Goal: Use online tool/utility: Utilize a website feature to perform a specific function

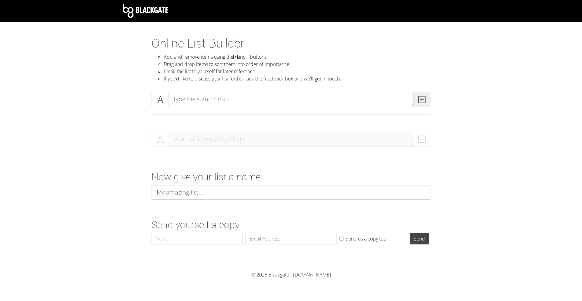
click at [425, 103] on span at bounding box center [421, 99] width 17 height 15
click at [271, 106] on textarea at bounding box center [290, 99] width 245 height 15
click at [307, 136] on textarea at bounding box center [290, 139] width 245 height 15
click at [271, 95] on textarea at bounding box center [290, 99] width 245 height 15
click at [231, 133] on textarea at bounding box center [290, 139] width 245 height 15
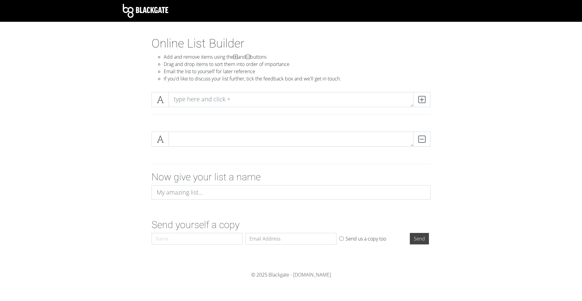
click at [431, 91] on div at bounding box center [290, 107] width 345 height 40
click at [426, 99] on span at bounding box center [421, 99] width 17 height 15
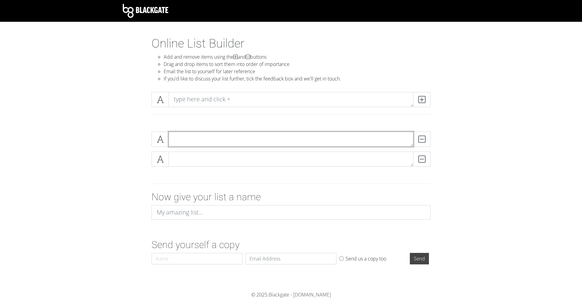
click at [281, 141] on textarea at bounding box center [290, 139] width 245 height 15
type textarea "PRODUCT 1"
click at [259, 166] on textarea at bounding box center [290, 159] width 245 height 15
type textarea "PRODUCT 2"
click at [420, 98] on icon at bounding box center [421, 100] width 7 height 6
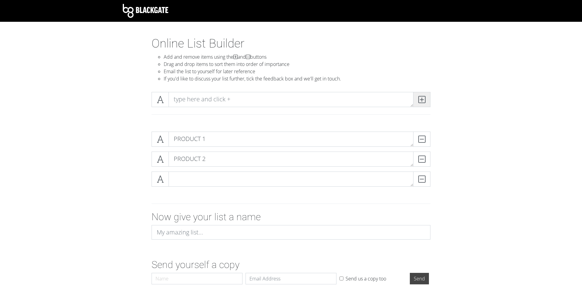
click at [421, 98] on icon at bounding box center [421, 100] width 7 height 6
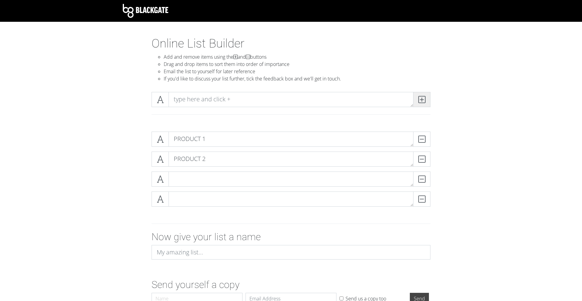
click at [421, 98] on icon at bounding box center [421, 100] width 7 height 6
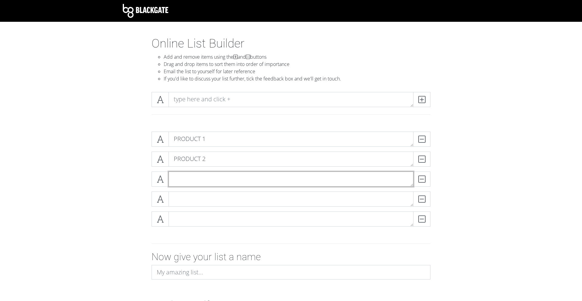
click at [201, 180] on textarea at bounding box center [290, 179] width 245 height 15
type textarea "P"
click at [199, 162] on textarea "PRODUCT 2" at bounding box center [290, 159] width 245 height 15
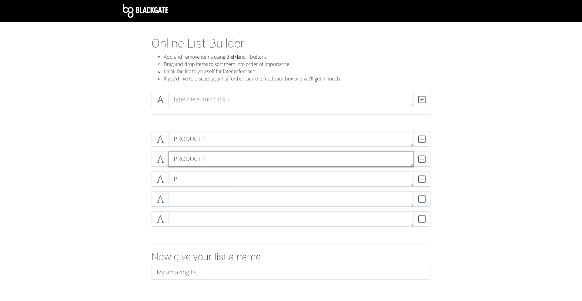
click at [192, 160] on textarea "PRODUCT 2" at bounding box center [290, 159] width 245 height 15
click at [176, 172] on textarea "P" at bounding box center [290, 179] width 245 height 15
click at [179, 178] on textarea "P" at bounding box center [290, 179] width 245 height 15
click at [183, 181] on textarea "P" at bounding box center [290, 179] width 245 height 15
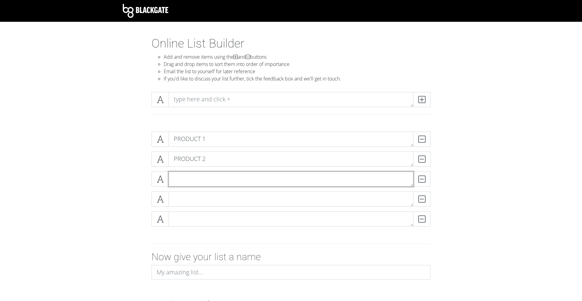
paste textarea "PRODUCT 2"
type textarea "PRODUCT 2"
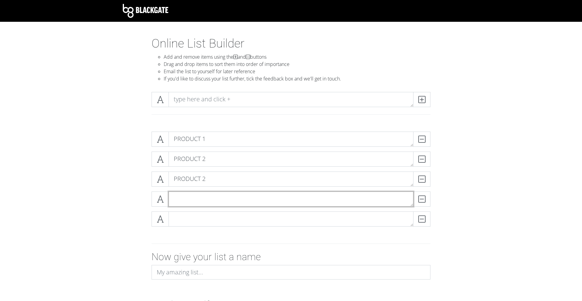
paste textarea "PRODUCT 2"
type textarea "PRODUCT 2"
paste textarea "PRODUCT 2"
type textarea "PRODUCT 5"
click at [221, 200] on textarea "PRODUCT 2" at bounding box center [290, 199] width 245 height 15
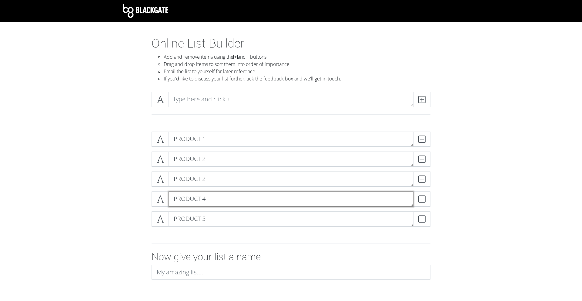
type textarea "PRODUCT 4"
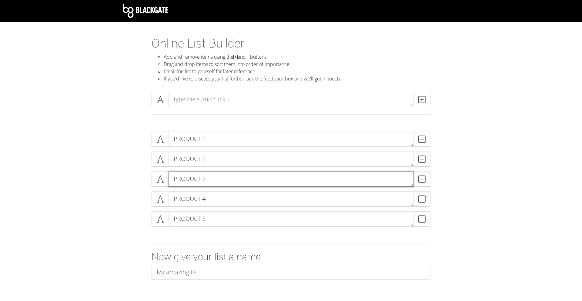
click at [229, 185] on textarea "PRODUCT 2" at bounding box center [290, 179] width 245 height 15
type textarea "PRODUCT 3"
drag, startPoint x: 266, startPoint y: 92, endPoint x: 258, endPoint y: 100, distance: 11.6
click at [265, 93] on textarea at bounding box center [290, 99] width 245 height 15
paste textarea "PRODUCT 2"
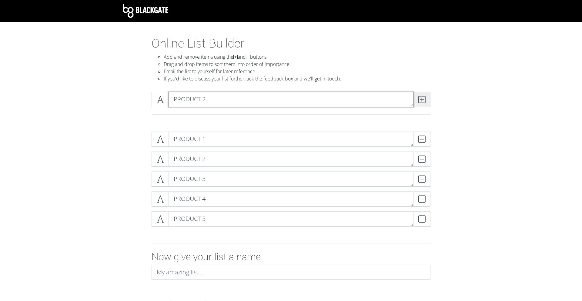
type textarea "PRODUCT 2"
click at [426, 100] on span at bounding box center [421, 99] width 17 height 15
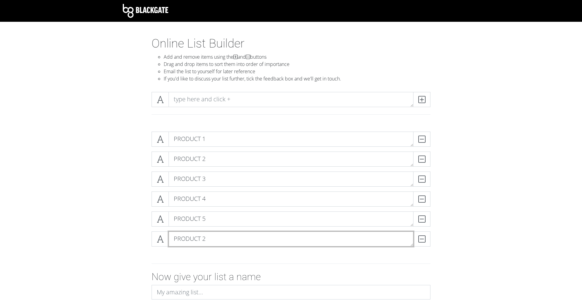
click at [223, 241] on textarea "PRODUCT 2" at bounding box center [290, 239] width 245 height 15
type textarea "PRODUCT 6"
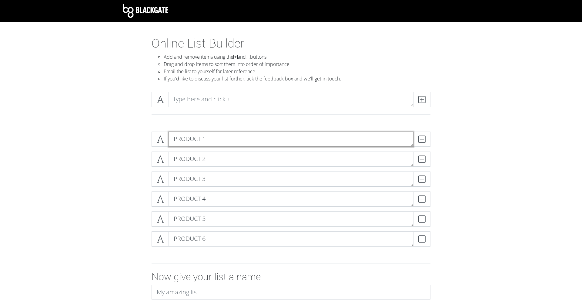
click at [235, 135] on textarea "PRODUCT 1" at bounding box center [290, 139] width 245 height 15
type textarea "PRODUCT 1 placement=nil"
click at [232, 163] on textarea "PRODUCT 2" at bounding box center [290, 159] width 245 height 15
type textarea "PRODUCT 2"
click at [204, 159] on textarea "PRODUCT 2" at bounding box center [290, 159] width 245 height 15
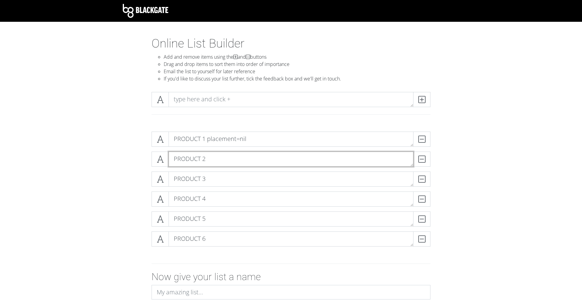
click at [204, 159] on textarea "PRODUCT 2" at bounding box center [290, 159] width 245 height 15
click at [186, 159] on textarea "PRODUCT 2" at bounding box center [290, 159] width 245 height 15
click at [254, 195] on textarea "PRODUCT 4" at bounding box center [290, 199] width 245 height 15
click at [220, 180] on textarea "PRODUCT 3" at bounding box center [290, 179] width 245 height 15
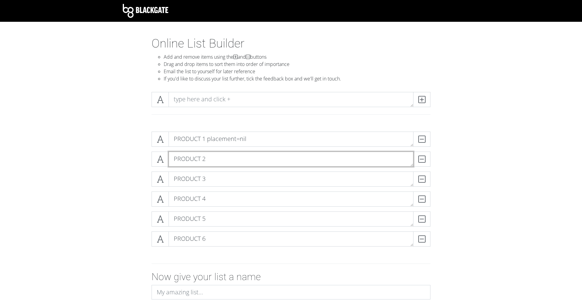
click at [222, 154] on textarea "PRODUCT 2" at bounding box center [290, 159] width 245 height 15
click at [208, 160] on textarea "PRODUCT 2" at bounding box center [290, 159] width 245 height 15
click at [426, 164] on div "DELETE" at bounding box center [418, 159] width 24 height 15
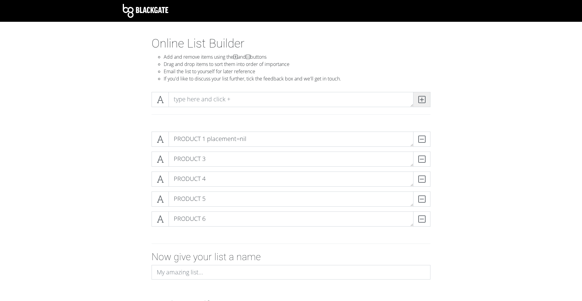
click at [421, 102] on icon at bounding box center [421, 100] width 7 height 6
click at [191, 255] on div "PRODUCT 1 placement=nil DELETE PRODUCT 3 DELETE PRODUCT 4 DELETE PRODUCT 5 DELE…" at bounding box center [290, 192] width 345 height 130
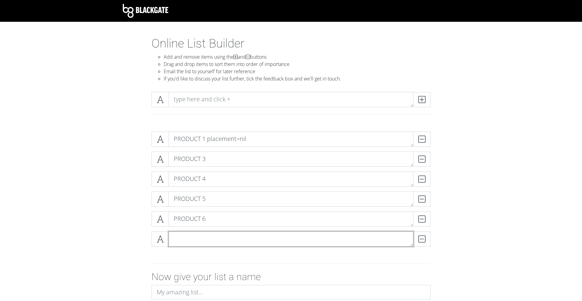
click at [199, 243] on textarea at bounding box center [290, 239] width 245 height 15
click at [218, 240] on textarea "PRODUCT 2 placmenet=mil" at bounding box center [290, 239] width 245 height 15
type textarea "PRODUCT 2 placement=nil"
click at [258, 156] on textarea "PRODUCT 3" at bounding box center [290, 159] width 245 height 15
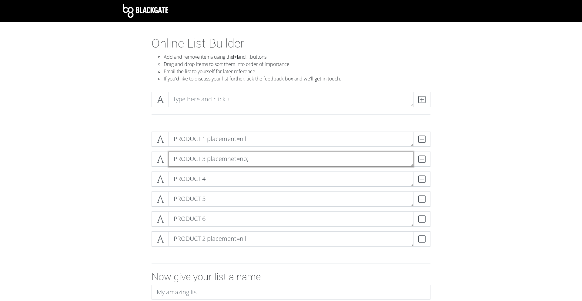
click at [264, 159] on textarea "PRODUCT 3 placemnet=no;" at bounding box center [290, 159] width 245 height 15
type textarea "PRODUCT 3 placement=nil"
click at [237, 175] on textarea "PRODUCT 4" at bounding box center [290, 179] width 245 height 15
type textarea "PRODUCT 4 placement=nil"
click at [253, 191] on div "PRODUCT 4 placement=nil DELETE" at bounding box center [291, 182] width 282 height 20
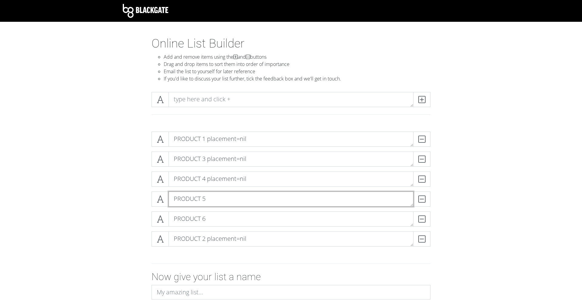
click at [247, 198] on textarea "PRODUCT 5" at bounding box center [290, 199] width 245 height 15
drag, startPoint x: 247, startPoint y: 198, endPoint x: 259, endPoint y: 207, distance: 14.9
click at [247, 198] on textarea "PRODUCT 5" at bounding box center [290, 199] width 245 height 15
click at [257, 207] on div "PRODUCT 5 DELETE" at bounding box center [291, 202] width 282 height 20
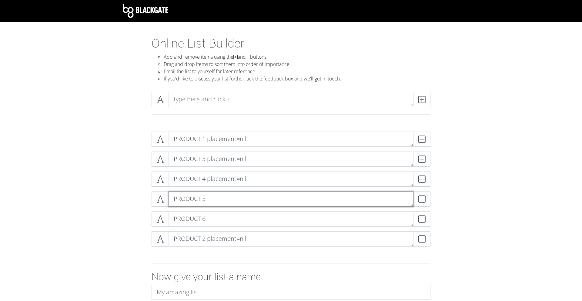
click at [218, 196] on textarea "PRODUCT 5" at bounding box center [290, 199] width 245 height 15
click at [219, 196] on textarea "PRODUCT 5" at bounding box center [290, 199] width 245 height 15
drag, startPoint x: 219, startPoint y: 196, endPoint x: 205, endPoint y: 202, distance: 15.5
click at [216, 206] on textarea "PRODUCT 5" at bounding box center [290, 199] width 245 height 15
click at [205, 203] on textarea "PRODUCT 5" at bounding box center [290, 199] width 245 height 15
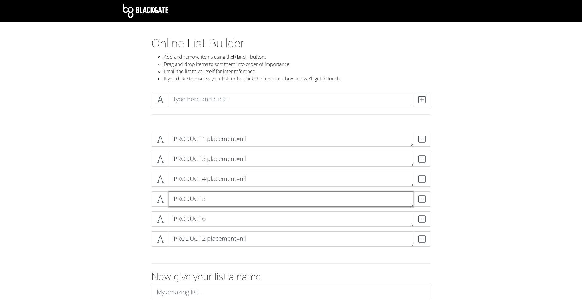
click at [215, 204] on textarea "PRODUCT 5" at bounding box center [290, 199] width 245 height 15
type textarea "PRODUCT 5 placement=nil"
type textarea "PRODUCT 6 placement=nil"
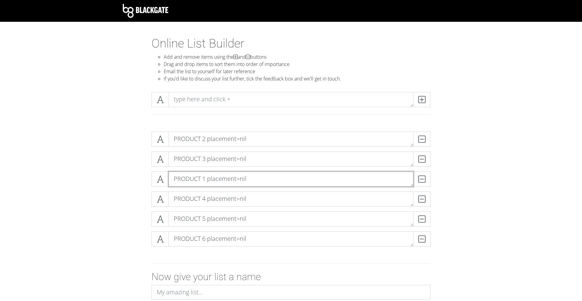
click at [276, 180] on textarea "PRODUCT 1 placement=nil" at bounding box center [290, 179] width 245 height 15
type textarea "PRODUCT 1 placement=3"
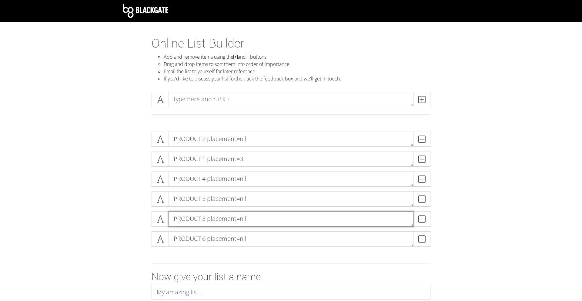
click at [271, 218] on textarea "PRODUCT 3 placement=nil" at bounding box center [290, 219] width 245 height 15
type textarea "PRODUCT 3 placement=5"
click at [245, 161] on textarea "PRODUCT 1 placement=3" at bounding box center [290, 159] width 245 height 15
type textarea "PRODUCT 1 placement=2"
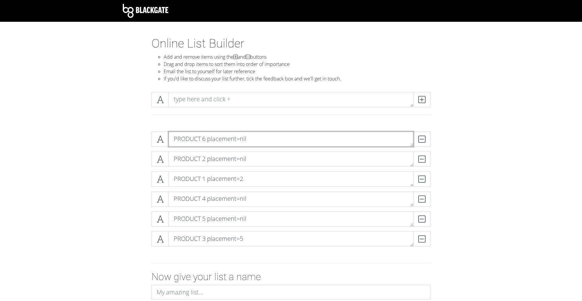
click at [267, 142] on textarea "PRODUCT 6 placement=nil" at bounding box center [290, 139] width 245 height 15
type textarea "PRODUCT 6 placement=1"
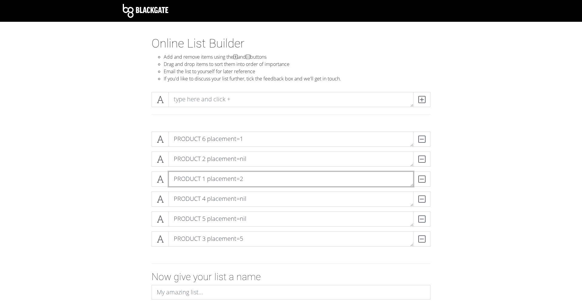
click at [243, 181] on textarea "PRODUCT 1 placement=2" at bounding box center [290, 179] width 245 height 15
click at [244, 181] on textarea "PRODUCT 1 placement=2" at bounding box center [290, 179] width 245 height 15
click at [264, 182] on textarea "PRODUCT 1 placement=2" at bounding box center [290, 179] width 245 height 15
type textarea "PRODUCT 1 placement=3"
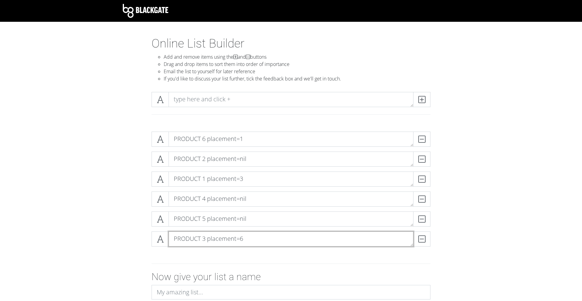
type textarea "PRODUCT 3 placement=6"
click at [260, 239] on textarea "PRODUCT 3 placement=6" at bounding box center [290, 239] width 245 height 15
